Goal: Transaction & Acquisition: Purchase product/service

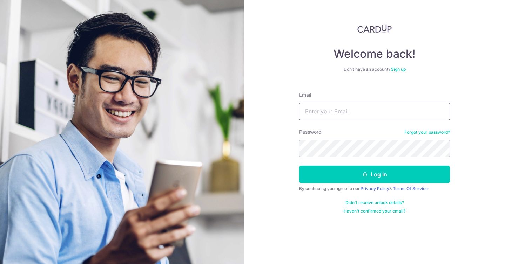
click at [311, 106] on input "Email" at bounding box center [374, 112] width 151 height 18
type input "k_freak83@hotmail.com"
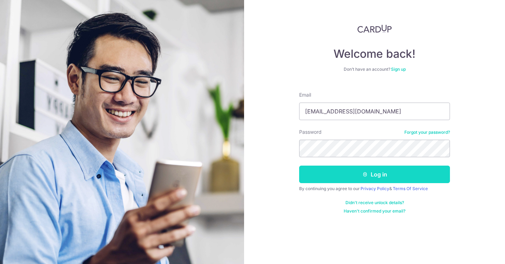
click at [356, 168] on button "Log in" at bounding box center [374, 175] width 151 height 18
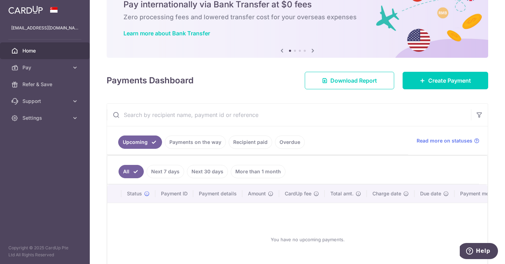
click at [252, 140] on link "Recipient paid" at bounding box center [250, 142] width 43 height 13
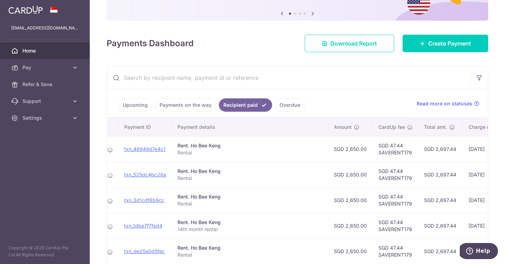
scroll to position [0, 147]
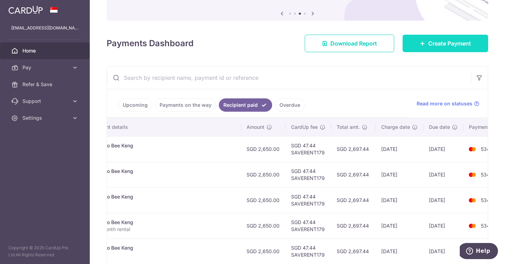
click at [423, 49] on link "Create Payment" at bounding box center [446, 44] width 86 height 18
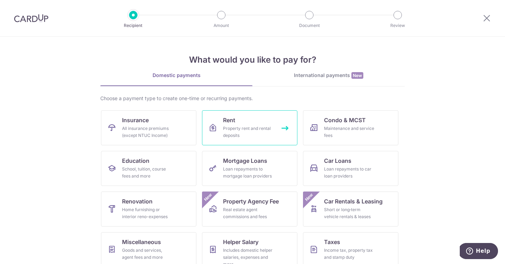
click at [259, 122] on link "Rent Property rent and rental deposits" at bounding box center [249, 127] width 95 height 35
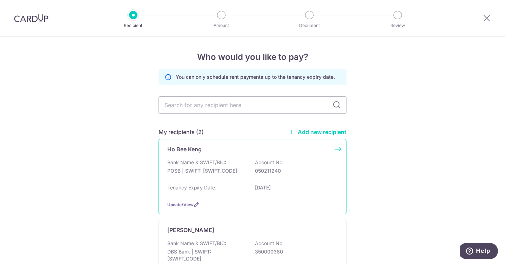
click at [285, 178] on div "Bank Name & SWIFT/BIC: POSB | SWIFT: DBSSSGSGXXX Account No: 050211240" at bounding box center [252, 170] width 170 height 22
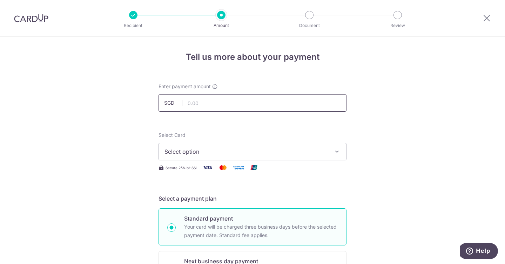
click at [253, 102] on input "text" at bounding box center [253, 103] width 188 height 18
click at [183, 146] on button "Select option" at bounding box center [253, 152] width 188 height 18
type input "2,650.00"
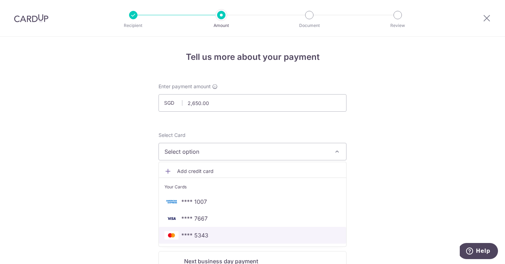
click at [191, 234] on span "**** 5343" at bounding box center [194, 236] width 27 height 8
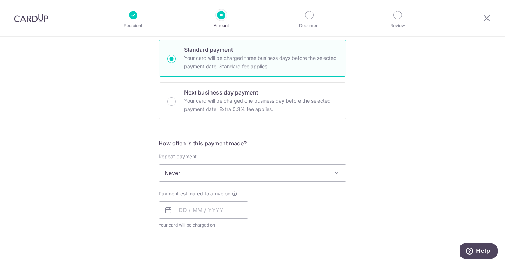
scroll to position [177, 0]
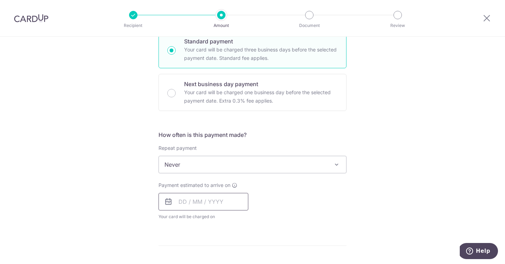
click at [182, 204] on input "text" at bounding box center [204, 202] width 90 height 18
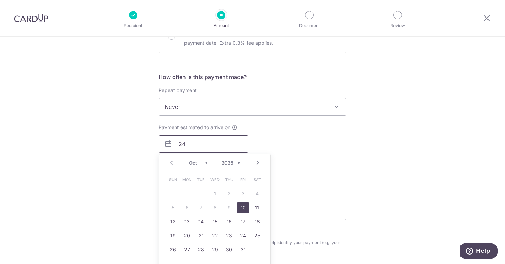
scroll to position [261, 0]
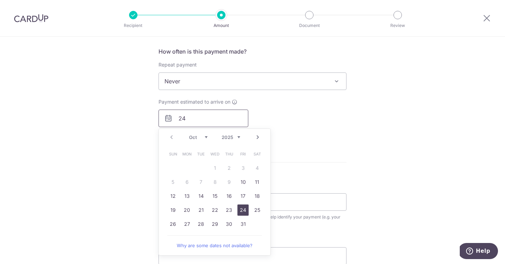
type input "24"
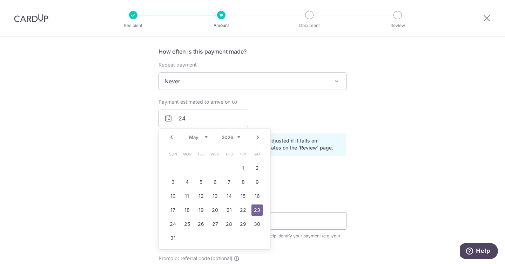
click at [239, 141] on div "Prev Next Jan Feb Mar Apr May Jun Jul Aug Sep Oct Nov Dec 2025 2026 2027 2028 2…" at bounding box center [215, 137] width 112 height 17
click at [234, 136] on select "2025 2026 2027 2028 2029 2030 2031 2032 2033 2034 2035" at bounding box center [231, 138] width 19 height 6
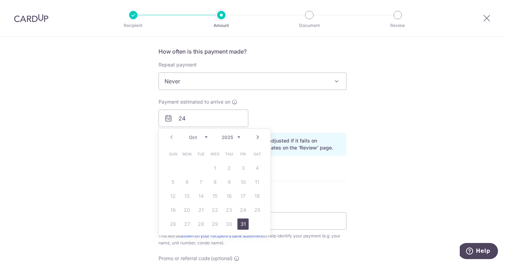
click at [243, 210] on table "Sun Mon Tue Wed Thu Fri Sat 1 2 3 4 5 6 7 8 9 10 11 12 13 14 15 16 17 18 19 20 …" at bounding box center [215, 189] width 98 height 84
click at [181, 118] on input "24" at bounding box center [204, 119] width 90 height 18
type input "24/10/2025"
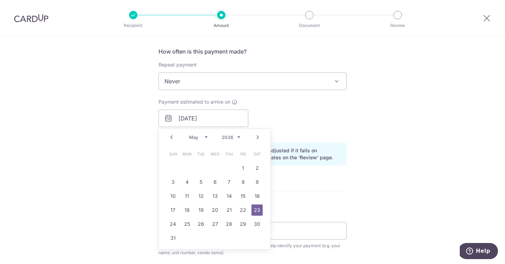
click at [153, 170] on div "Tell us more about your payment Enter payment amount SGD 2,650.00 2650.00 Selec…" at bounding box center [252, 107] width 505 height 663
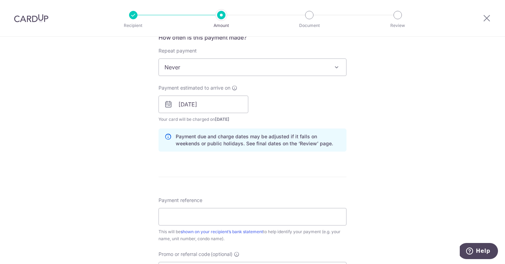
scroll to position [323, 0]
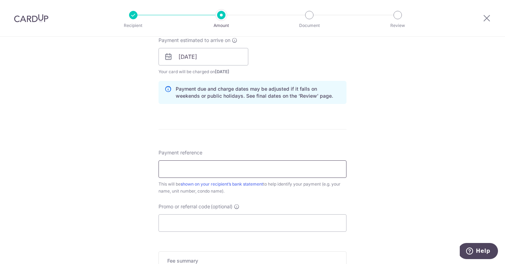
click at [172, 167] on input "Payment reference" at bounding box center [253, 170] width 188 height 18
type input "Rental"
click at [177, 219] on input "Promo or referral code (optional)" at bounding box center [253, 224] width 188 height 18
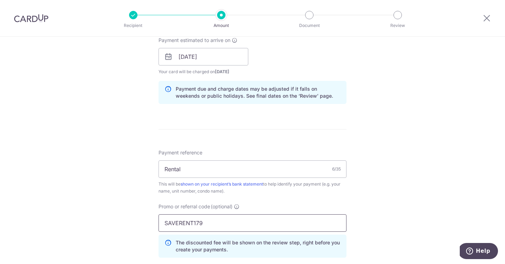
type input "SAVERENT179"
click at [143, 217] on div "Tell us more about your payment Enter payment amount SGD 2,650.00 2650.00 Selec…" at bounding box center [252, 61] width 505 height 695
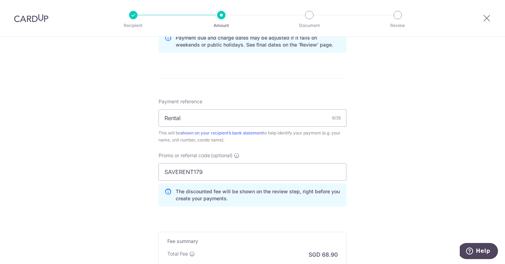
scroll to position [424, 0]
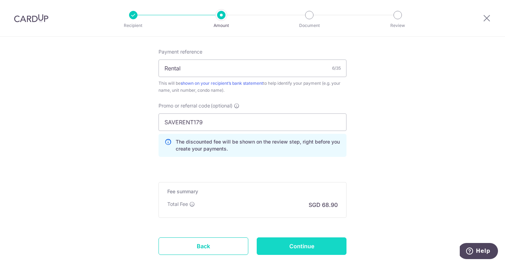
click at [287, 246] on input "Continue" at bounding box center [302, 247] width 90 height 18
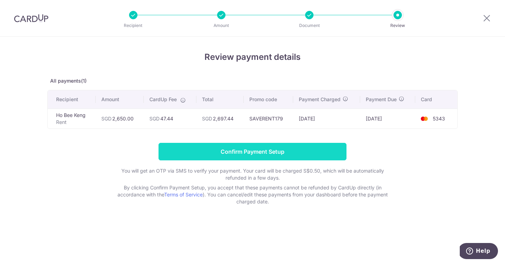
click at [233, 151] on input "Confirm Payment Setup" at bounding box center [253, 152] width 188 height 18
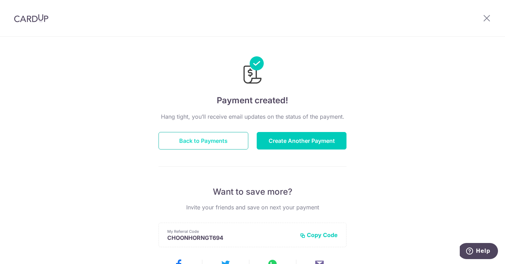
click at [201, 140] on button "Back to Payments" at bounding box center [204, 141] width 90 height 18
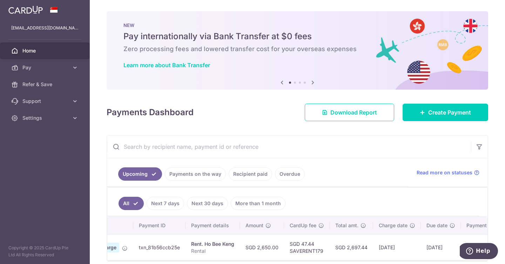
scroll to position [0, 87]
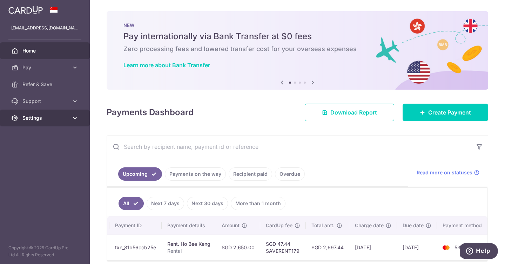
click at [33, 122] on link "Settings" at bounding box center [45, 118] width 90 height 17
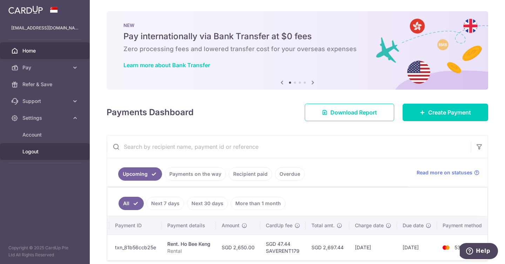
click at [33, 154] on span "Logout" at bounding box center [45, 151] width 46 height 7
